Goal: Transaction & Acquisition: Subscribe to service/newsletter

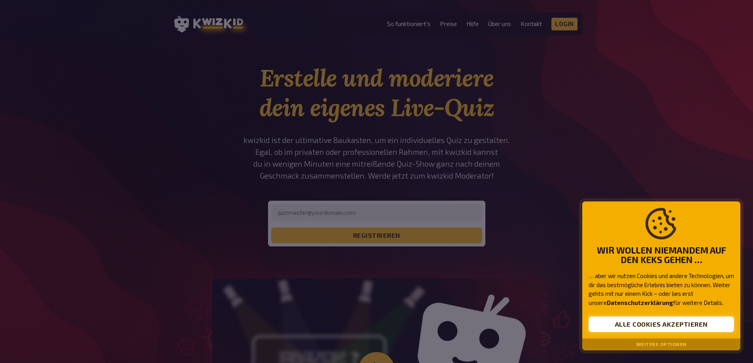
click at [654, 322] on button "Alle Cookies akzeptieren" at bounding box center [660, 324] width 145 height 16
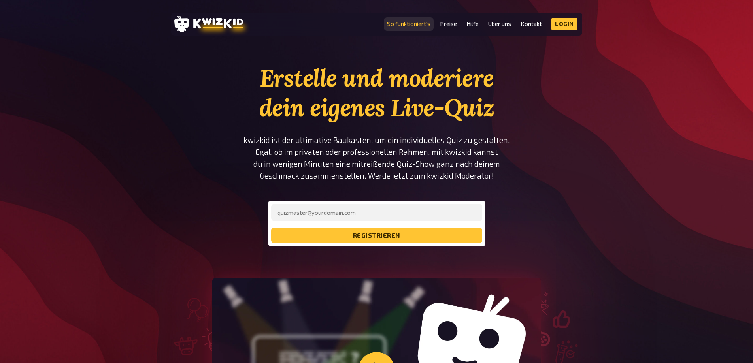
click at [420, 26] on link "So funktioniert's" at bounding box center [408, 24] width 43 height 7
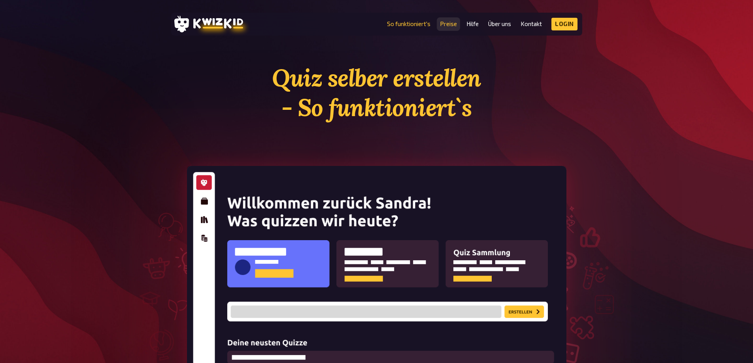
click at [453, 23] on link "Preise" at bounding box center [448, 24] width 17 height 7
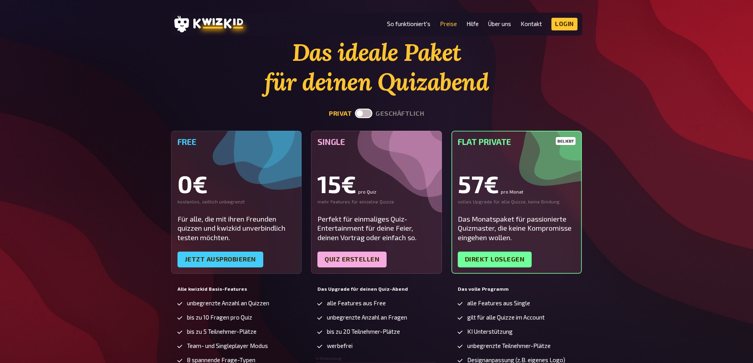
scroll to position [40, 0]
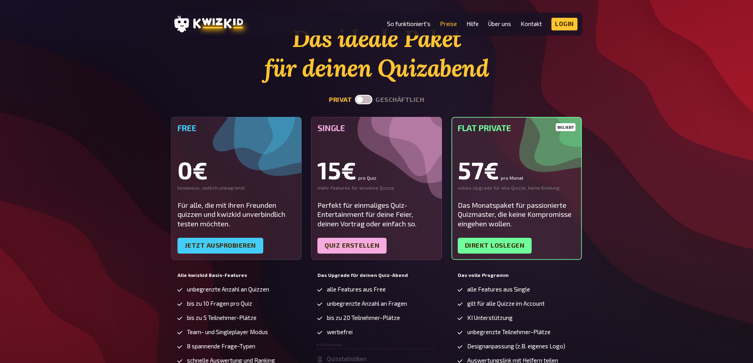
click at [367, 98] on label at bounding box center [363, 99] width 17 height 9
click at [355, 95] on input "checkbox" at bounding box center [354, 94] width 0 height 0
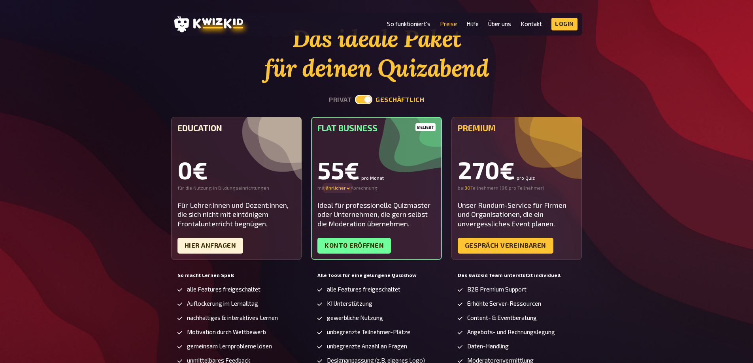
click at [348, 188] on icon at bounding box center [348, 189] width 3 height 2
click at [348, 195] on div "quartalsweiser - 16 %" at bounding box center [351, 196] width 55 height 6
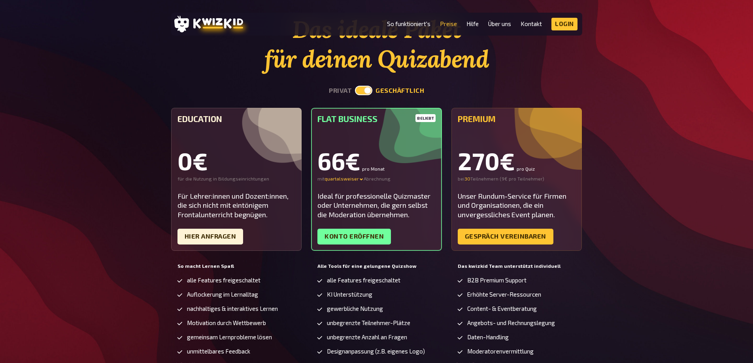
scroll to position [0, 0]
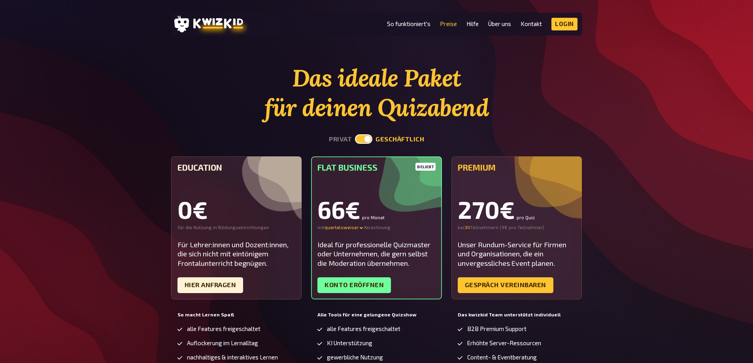
click at [367, 139] on label at bounding box center [363, 138] width 17 height 9
click at [355, 134] on input "checkbox" at bounding box center [354, 134] width 0 height 0
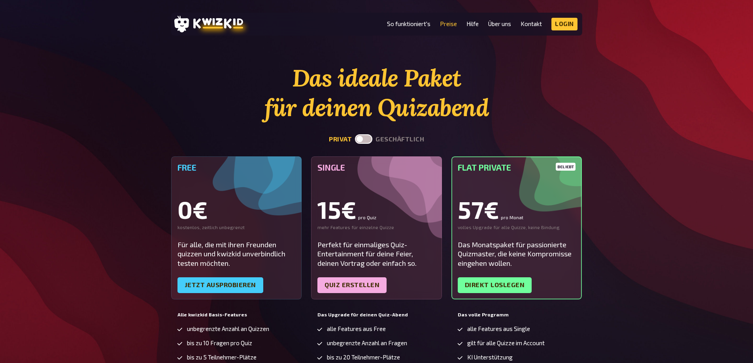
click at [361, 138] on label at bounding box center [363, 138] width 17 height 9
click at [355, 134] on input "checkbox" at bounding box center [354, 134] width 0 height 0
checkbox input "true"
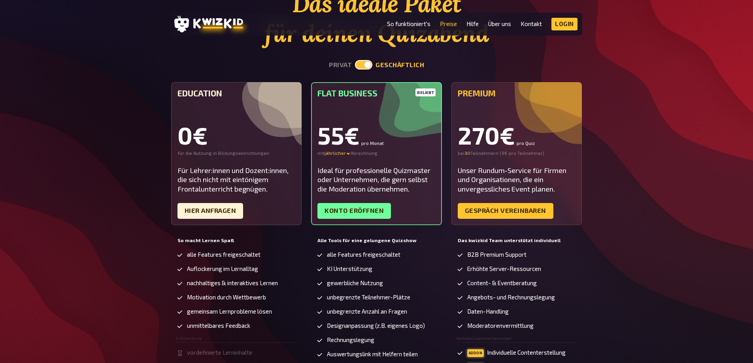
scroll to position [79, 0]
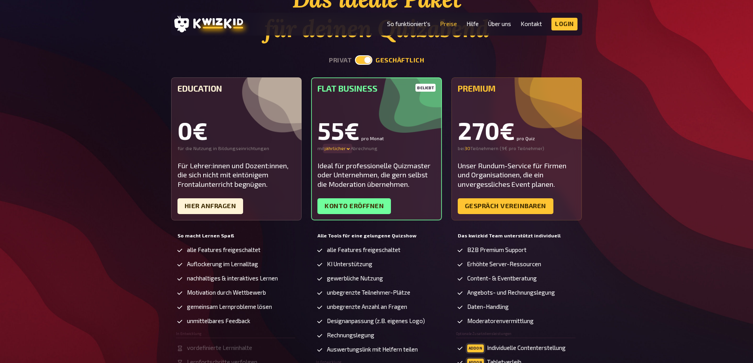
click at [346, 147] on icon at bounding box center [348, 149] width 5 height 5
click at [346, 156] on div "quartalsweiser - 16 %" at bounding box center [351, 156] width 55 height 6
